Goal: Task Accomplishment & Management: Manage account settings

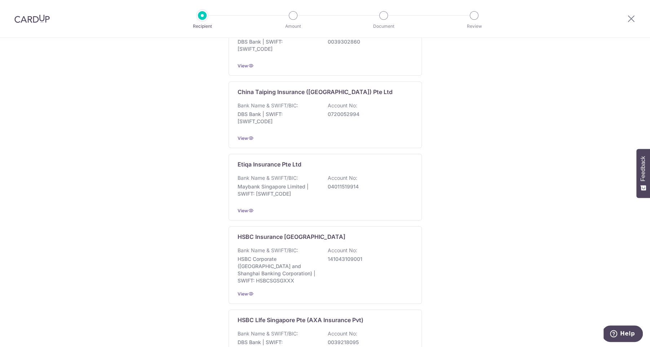
scroll to position [634, 0]
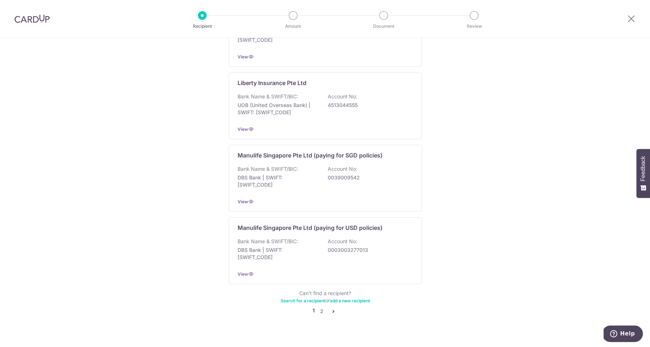
click at [21, 15] on img at bounding box center [31, 18] width 35 height 9
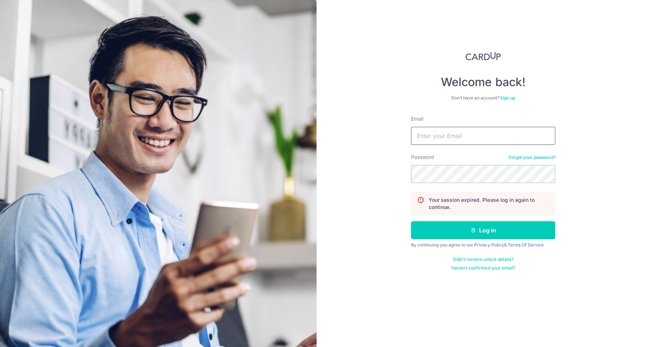
click at [471, 137] on input "Email" at bounding box center [483, 136] width 144 height 18
type input "[EMAIL_ADDRESS][DOMAIN_NAME]"
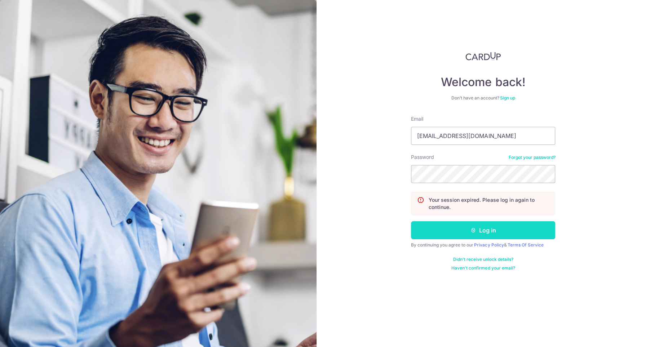
click at [444, 229] on button "Log in" at bounding box center [483, 230] width 144 height 18
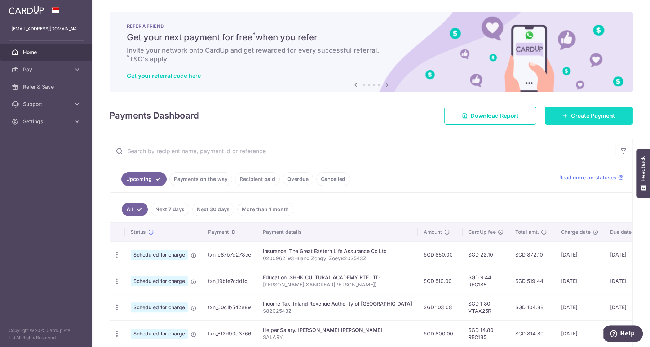
click at [571, 117] on span "Create Payment" at bounding box center [593, 115] width 44 height 9
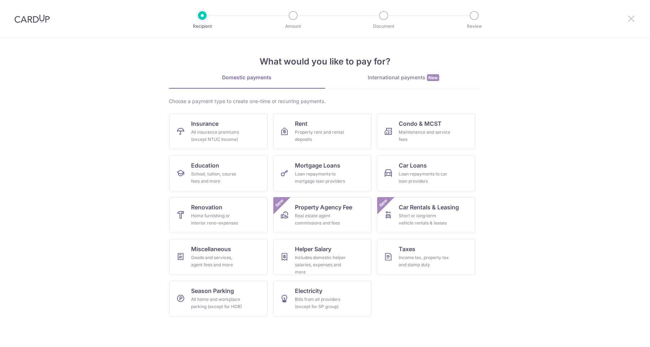
click at [633, 18] on icon at bounding box center [631, 18] width 9 height 9
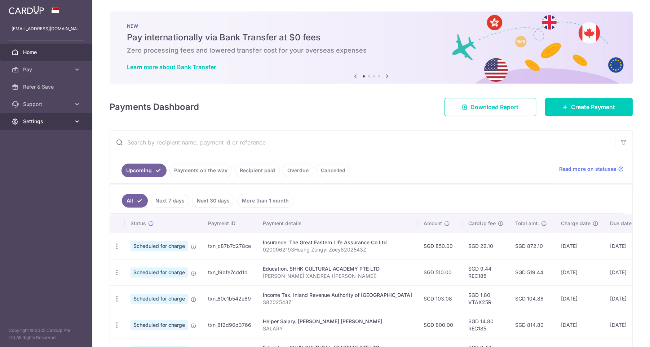
click at [41, 123] on span "Settings" at bounding box center [47, 121] width 48 height 7
click at [50, 140] on span "Account" at bounding box center [47, 138] width 48 height 7
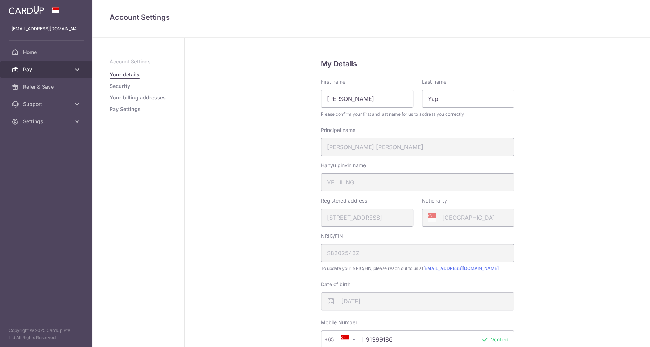
click at [47, 65] on link "Pay" at bounding box center [46, 69] width 92 height 17
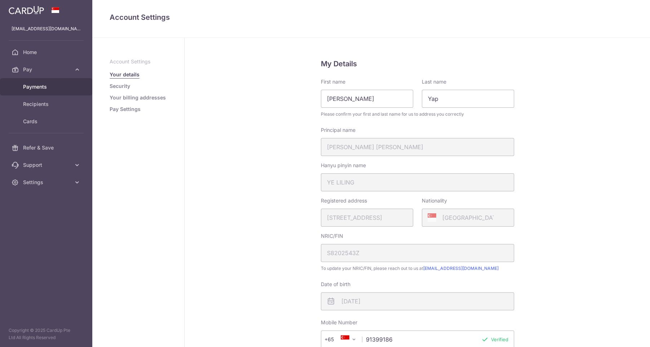
click at [44, 89] on span "Payments" at bounding box center [47, 86] width 48 height 7
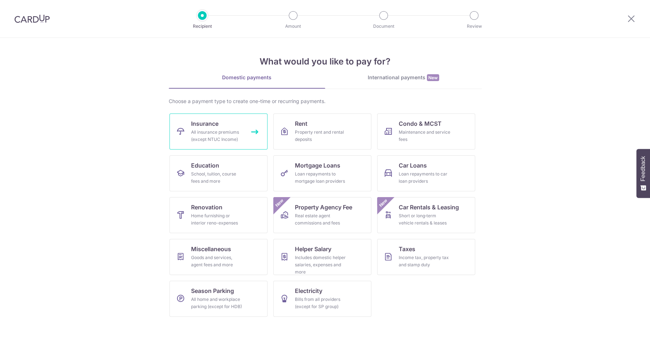
click at [237, 133] on div "All insurance premiums (except NTUC Income)" at bounding box center [217, 136] width 52 height 14
click at [28, 19] on img at bounding box center [31, 18] width 35 height 9
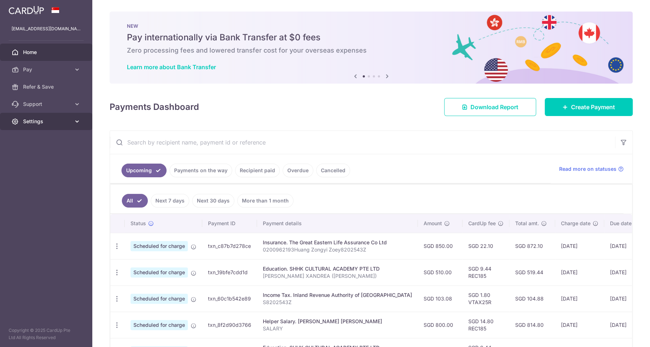
click at [56, 116] on link "Settings" at bounding box center [46, 121] width 92 height 17
click at [62, 144] on link "Account" at bounding box center [46, 138] width 92 height 17
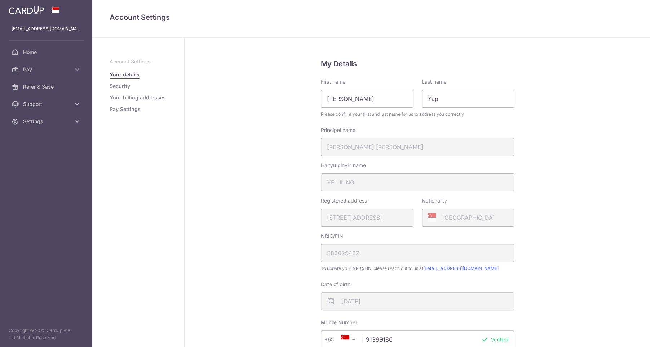
click at [134, 110] on link "Pay Settings" at bounding box center [125, 109] width 31 height 7
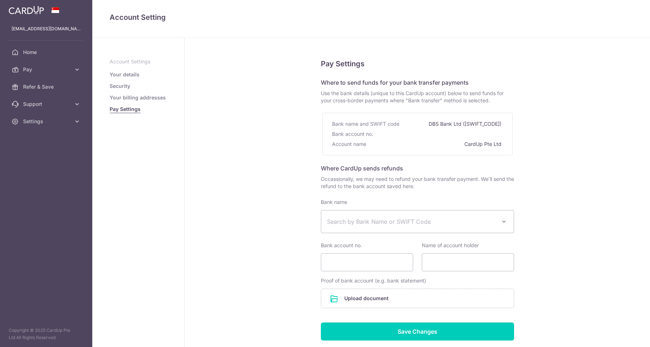
select select
click at [127, 102] on ul "Account Settings Your details Security Your billing addresses Pay Settings" at bounding box center [138, 85] width 57 height 55
click at [52, 70] on span "Pay" at bounding box center [47, 69] width 48 height 7
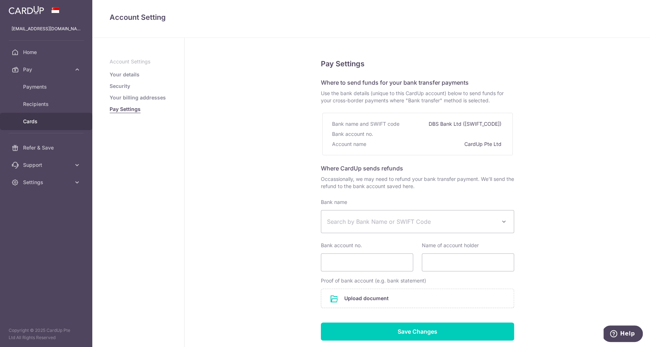
click at [50, 120] on span "Cards" at bounding box center [47, 121] width 48 height 7
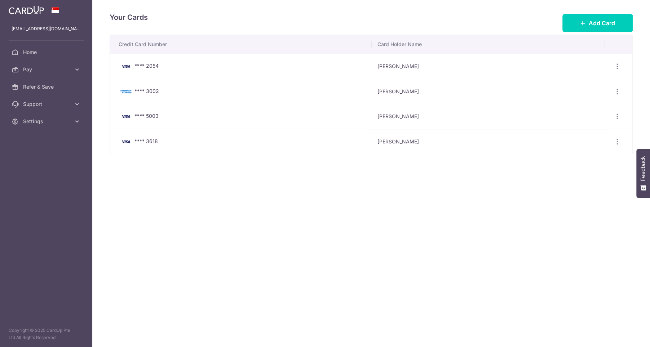
click at [601, 14] on div "Your Cards Add Card" at bounding box center [371, 23] width 523 height 23
click at [586, 25] on icon at bounding box center [583, 23] width 6 height 6
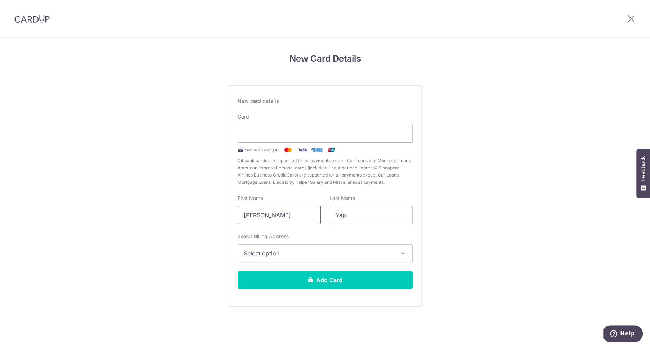
drag, startPoint x: 275, startPoint y: 217, endPoint x: 207, endPoint y: 205, distance: 69.2
click at [207, 205] on div "New Card Details New card details Card Secure 256-bit SSL Citibank cards are su…" at bounding box center [325, 189] width 650 height 303
type input "Alexis"
click at [264, 256] on span "Select option" at bounding box center [319, 253] width 150 height 9
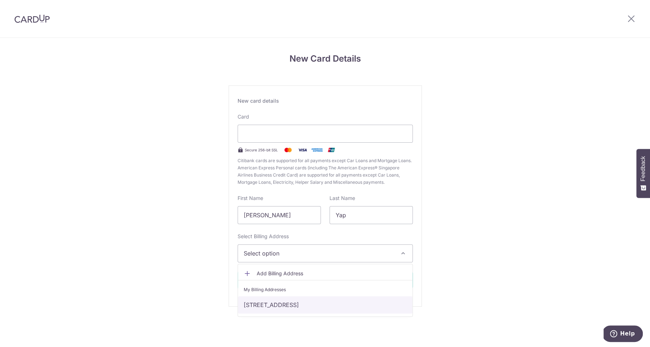
click at [273, 300] on link "[STREET_ADDRESS]" at bounding box center [325, 305] width 175 height 17
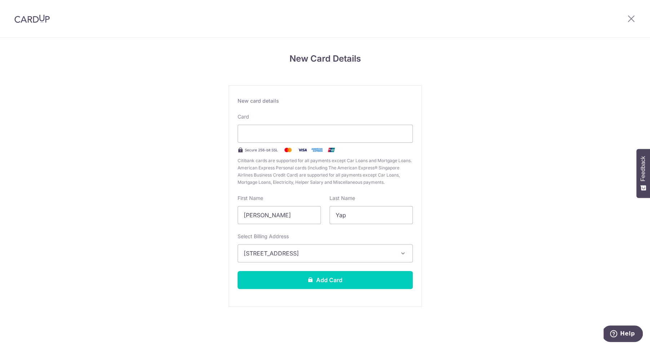
click at [377, 254] on span "[STREET_ADDRESS]" at bounding box center [319, 253] width 150 height 9
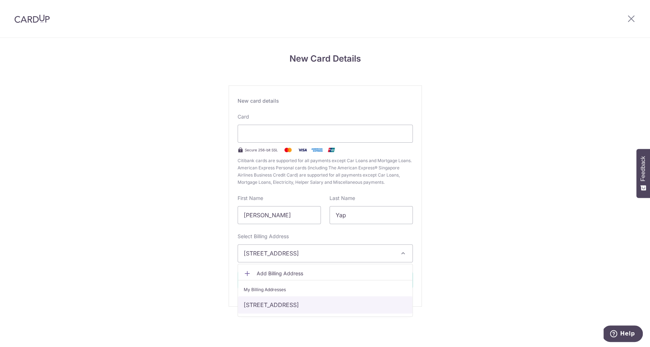
click at [358, 304] on link "[STREET_ADDRESS]" at bounding box center [325, 305] width 175 height 17
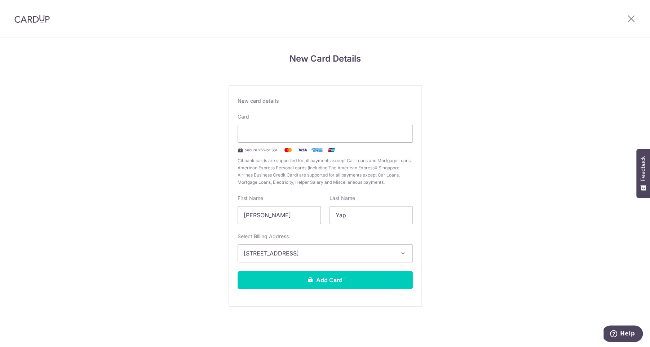
click at [375, 255] on span "[STREET_ADDRESS]" at bounding box center [319, 253] width 150 height 9
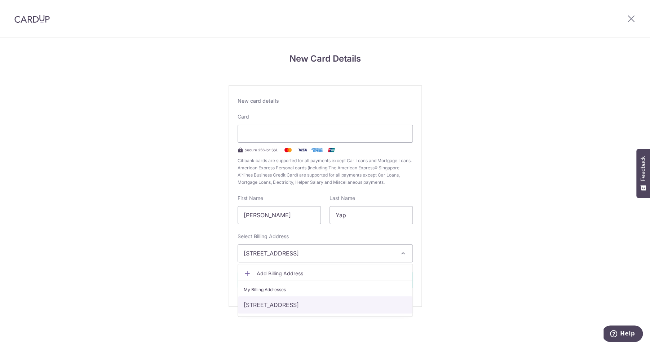
click at [382, 306] on link "[STREET_ADDRESS]" at bounding box center [325, 305] width 175 height 17
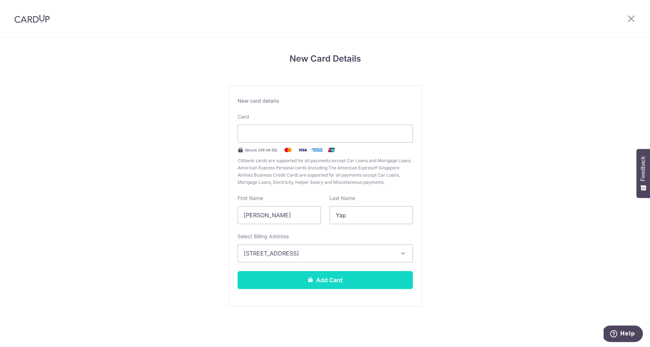
click at [383, 282] on button "Add Card" at bounding box center [325, 280] width 175 height 18
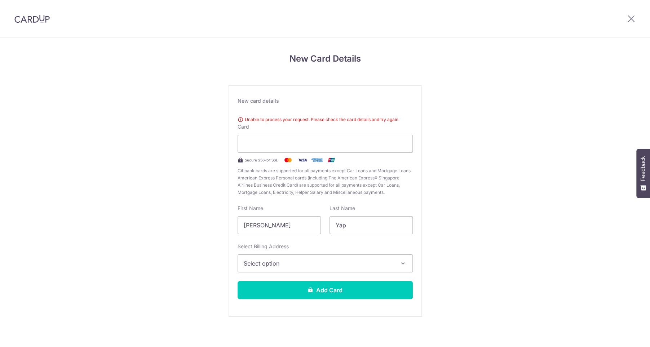
scroll to position [3, 0]
